Goal: Task Accomplishment & Management: Manage account settings

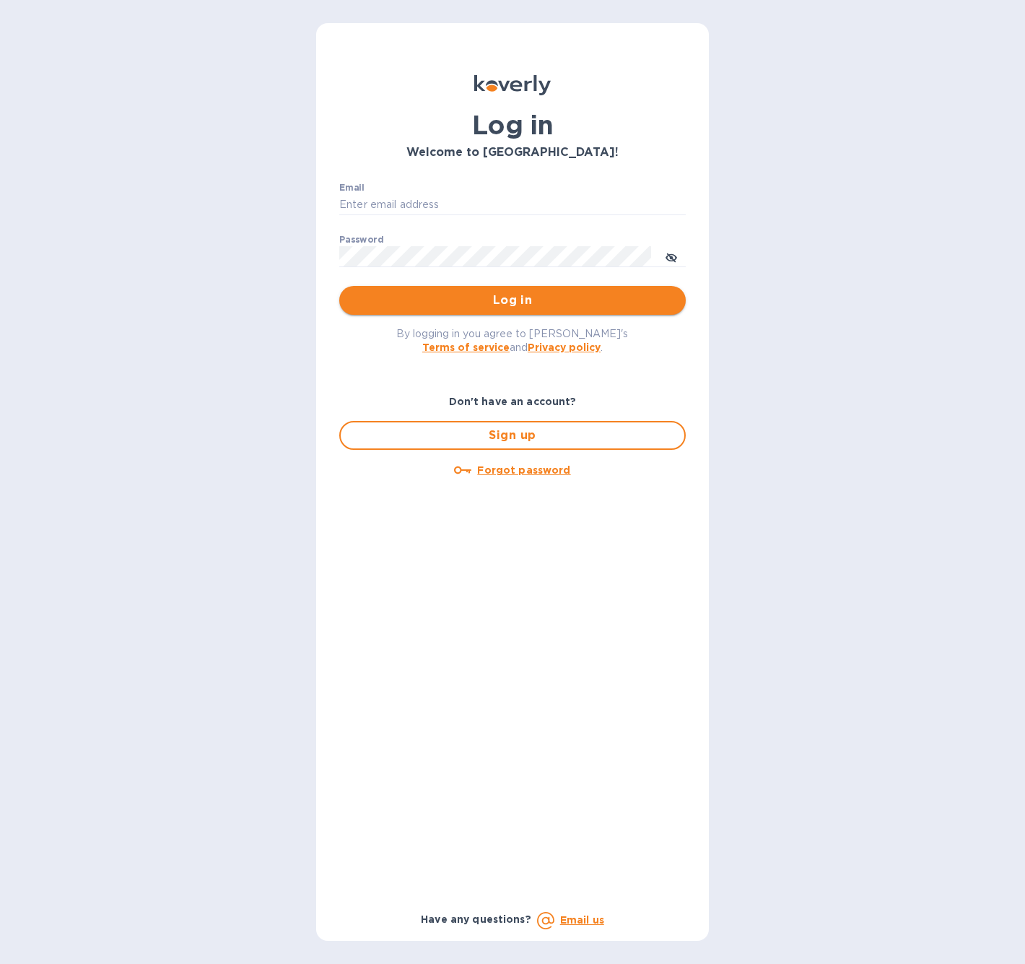
type input "spainwinecollection@gmail.com"
click at [444, 297] on span "Log in" at bounding box center [512, 300] width 323 height 17
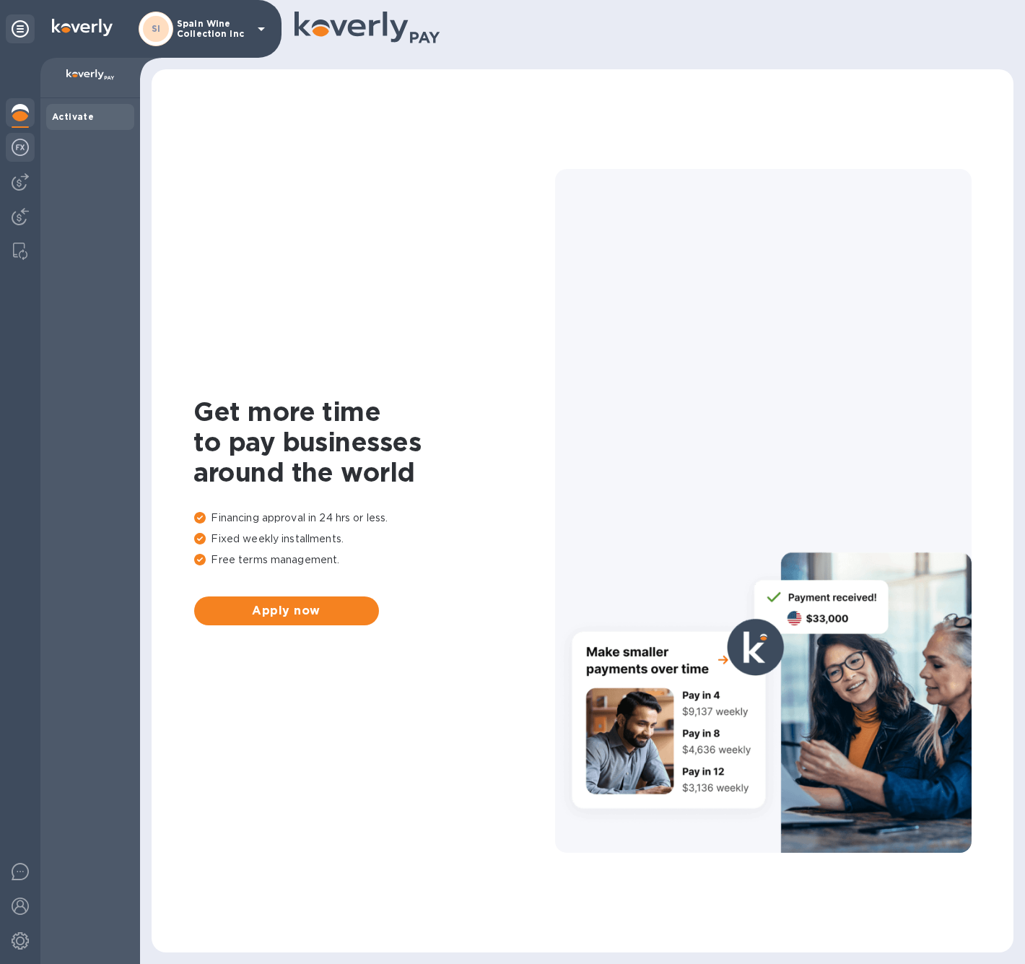
click at [22, 150] on img at bounding box center [20, 147] width 17 height 17
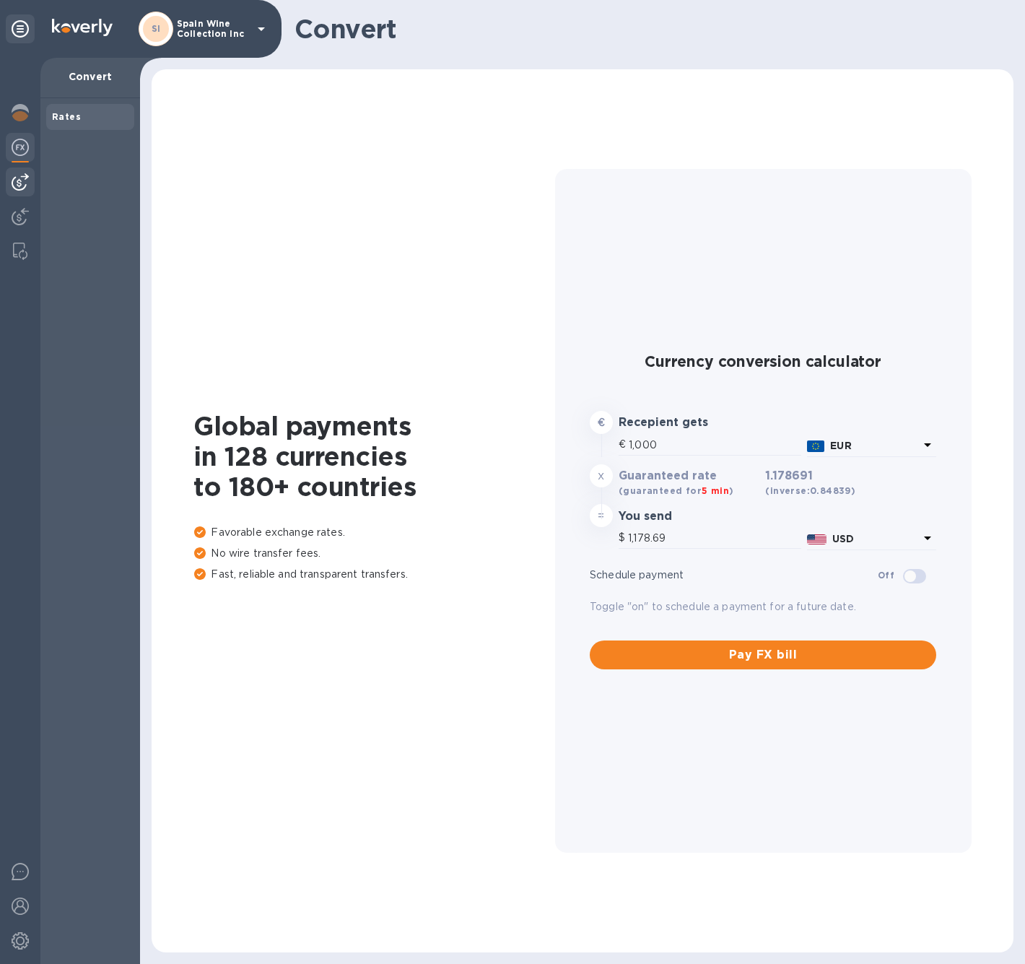
click at [19, 190] on img at bounding box center [20, 181] width 17 height 17
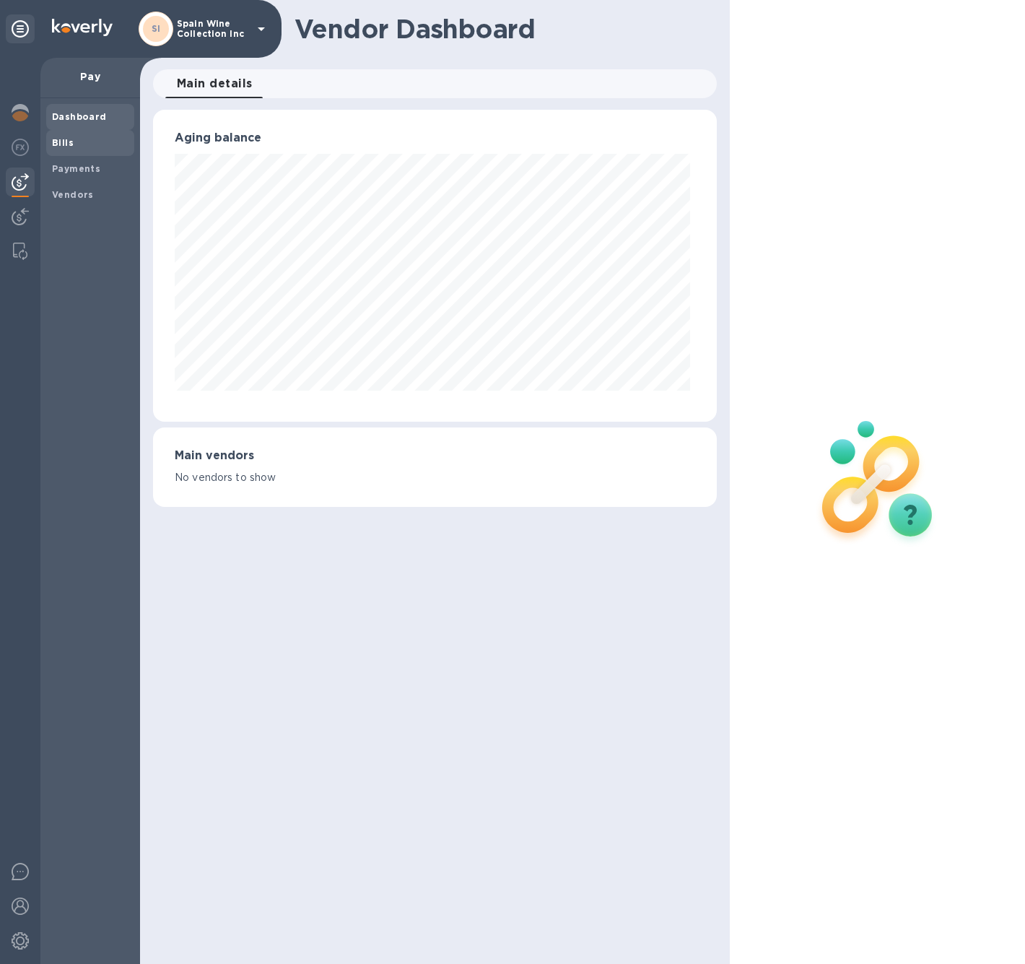
click at [64, 148] on span "Bills" at bounding box center [63, 143] width 22 height 14
